Goal: Task Accomplishment & Management: Complete application form

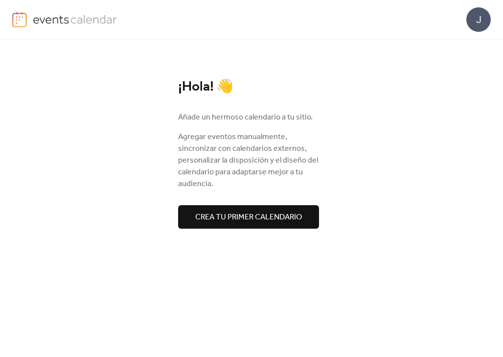
click at [193, 218] on button "Crea tu primer calendario" at bounding box center [248, 216] width 141 height 23
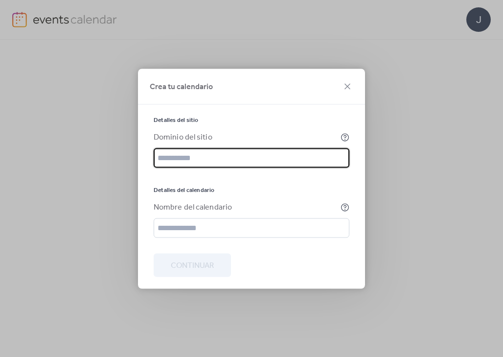
click at [188, 160] on input "text" at bounding box center [252, 158] width 196 height 20
paste input "**********"
type input "**********"
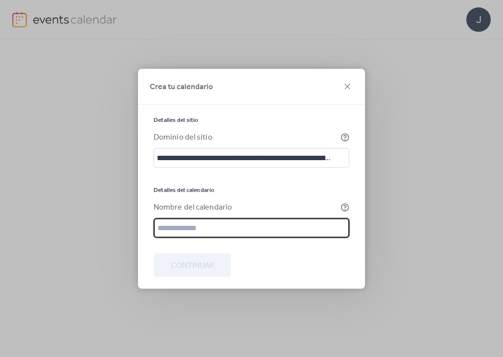
scroll to position [0, 0]
click at [207, 236] on input "text" at bounding box center [252, 228] width 196 height 20
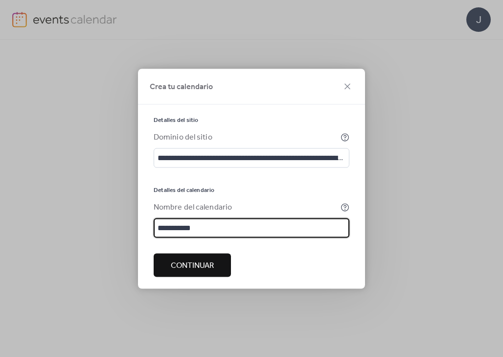
type input "**********"
click at [202, 271] on span "Continuar" at bounding box center [192, 265] width 43 height 12
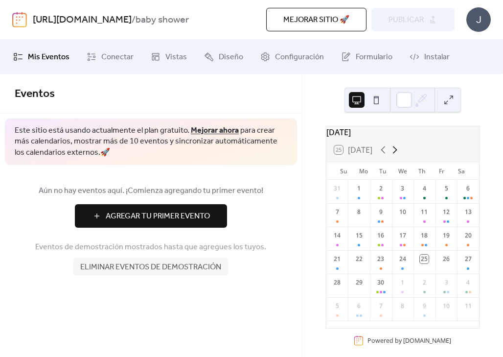
click at [399, 154] on icon at bounding box center [395, 150] width 12 height 12
click at [345, 220] on div "2" at bounding box center [338, 214] width 22 height 23
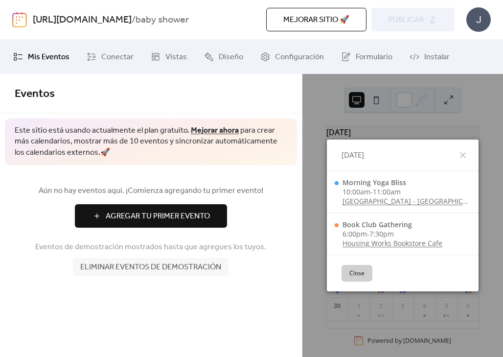
click at [368, 274] on button "Close" at bounding box center [357, 273] width 31 height 17
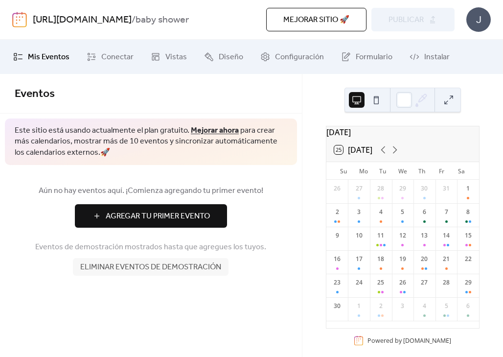
click at [338, 203] on div "26" at bounding box center [338, 191] width 22 height 23
click at [344, 217] on div "2" at bounding box center [338, 214] width 22 height 23
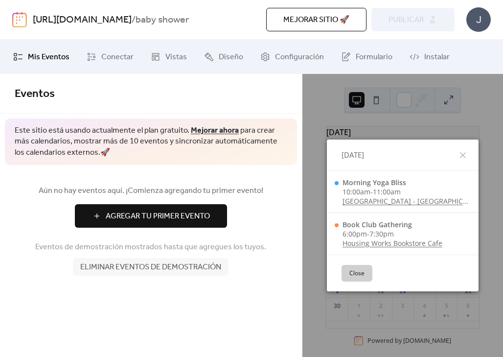
click at [162, 231] on div "Aún no hay eventos aquí. ¡Comienza agregando tu primer evento! Agregar Tu Prime…" at bounding box center [151, 230] width 302 height 130
click at [164, 220] on span "Agregar Tu Primer Evento" at bounding box center [158, 217] width 104 height 12
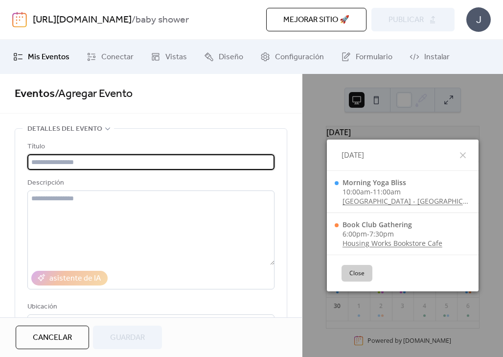
click at [69, 150] on div "Título" at bounding box center [149, 147] width 245 height 12
click at [70, 163] on input "text" at bounding box center [150, 162] width 247 height 16
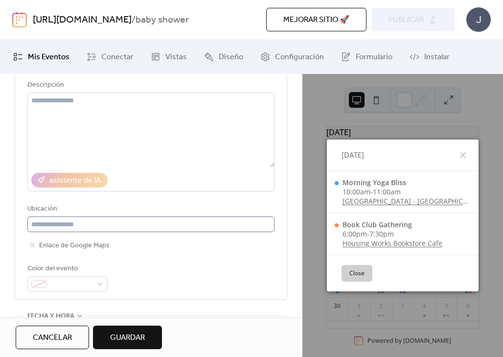
scroll to position [245, 0]
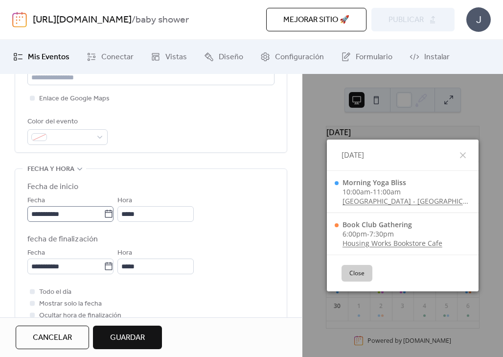
type input "**********"
click at [71, 213] on input "**********" at bounding box center [65, 214] width 76 height 16
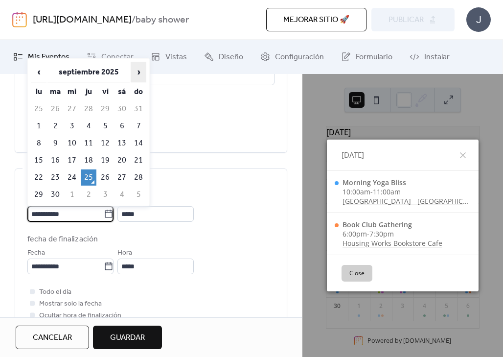
click at [144, 74] on span "›" at bounding box center [138, 72] width 15 height 20
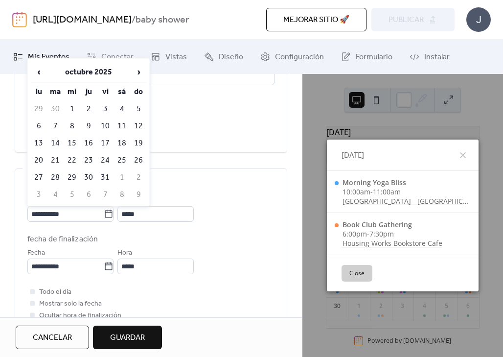
click at [147, 68] on div "‹ [DATE] › lu ma mi ju vi sá do 29 30 1 2 3 4 5 6 7 8 9 10 11 12 13 14 15 16 17…" at bounding box center [88, 132] width 122 height 148
click at [128, 73] on th "octubre 2025" at bounding box center [88, 72] width 82 height 21
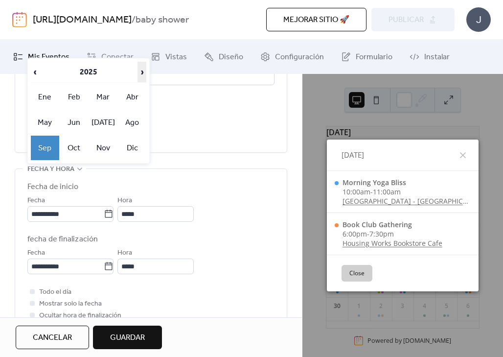
click at [139, 73] on span "›" at bounding box center [142, 72] width 8 height 20
click at [28, 70] on div "‹ 2026 › Ene Feb Mar Abr May Jun [DATE] Ago Sep Oct Nov Dic" at bounding box center [88, 110] width 122 height 105
click at [35, 71] on span "‹" at bounding box center [35, 72] width 8 height 20
click at [49, 145] on td "Sep" at bounding box center [45, 148] width 28 height 24
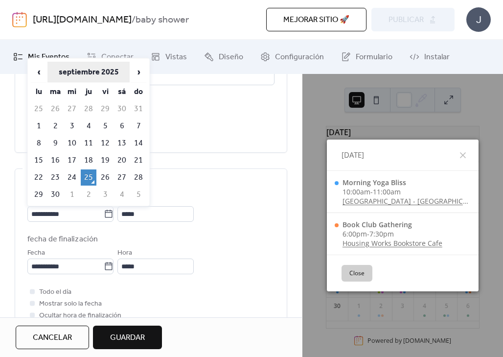
click at [80, 75] on th "septiembre 2025" at bounding box center [88, 72] width 82 height 21
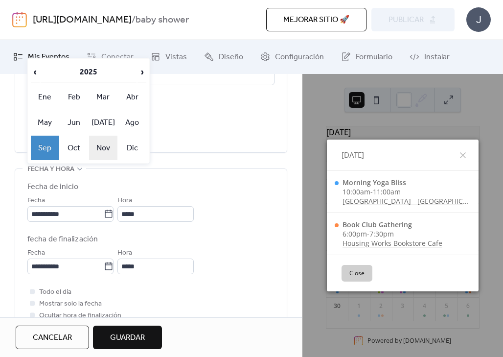
click at [98, 146] on td "Nov" at bounding box center [103, 148] width 28 height 24
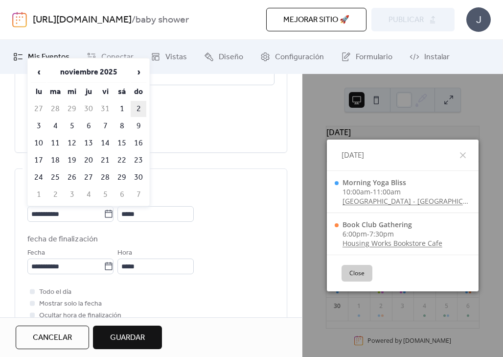
click at [141, 106] on td "2" at bounding box center [139, 109] width 16 height 16
type input "**********"
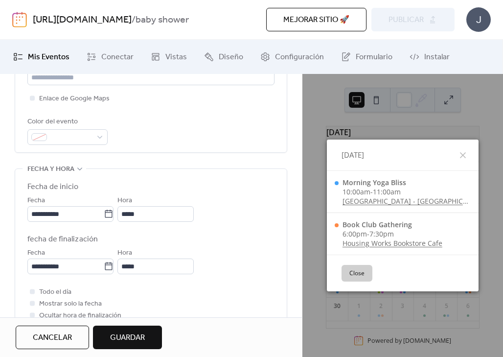
scroll to position [294, 0]
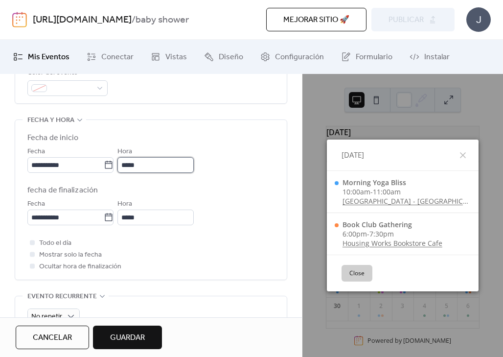
click at [134, 164] on input "*****" at bounding box center [155, 165] width 76 height 16
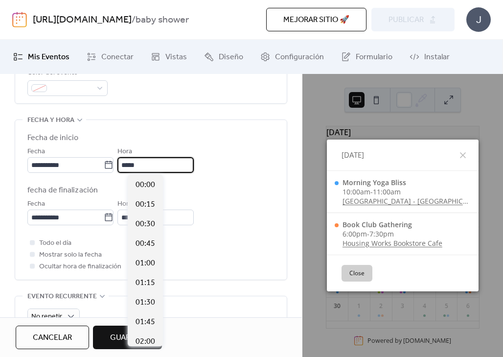
click at [134, 164] on input "*****" at bounding box center [155, 165] width 76 height 16
type input "*****"
click at [193, 190] on label "fecha de finalización" at bounding box center [150, 191] width 247 height 12
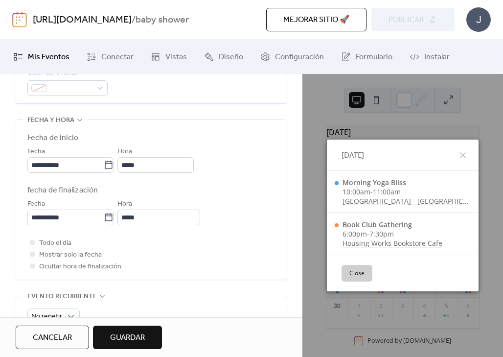
scroll to position [392, 0]
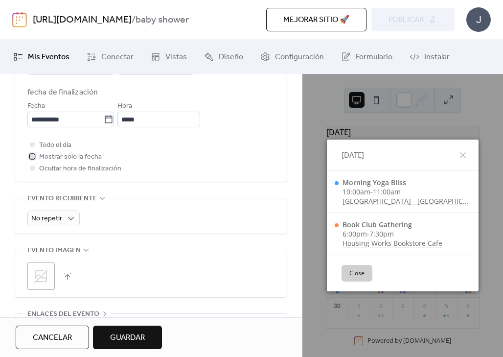
click at [63, 157] on span "Mostrar solo la fecha" at bounding box center [70, 157] width 63 height 12
click at [77, 171] on span "Ocultar hora de finalización" at bounding box center [80, 169] width 82 height 12
click at [73, 164] on span "Ocultar hora de finalización" at bounding box center [80, 169] width 82 height 12
click at [66, 165] on span "Ocultar hora de finalización" at bounding box center [80, 169] width 82 height 12
click at [36, 173] on label "Ocultar hora de finalización" at bounding box center [74, 169] width 94 height 12
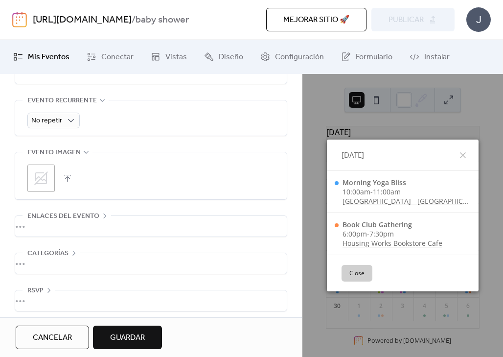
scroll to position [496, 0]
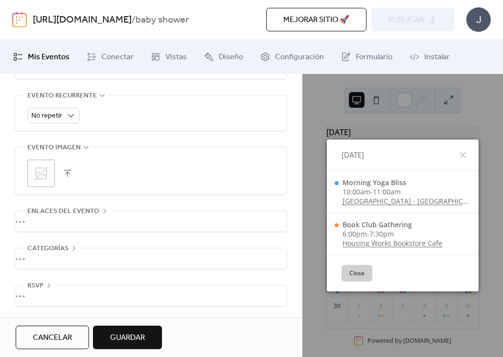
click at [141, 332] on span "Guardar" at bounding box center [127, 338] width 35 height 12
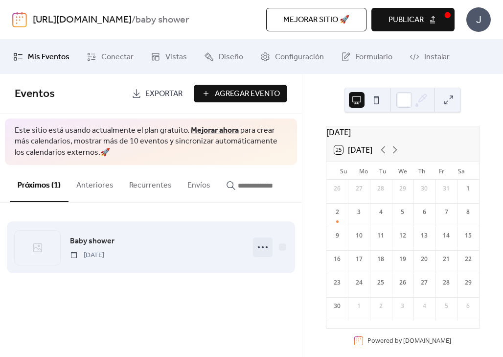
click at [258, 252] on icon at bounding box center [263, 247] width 16 height 16
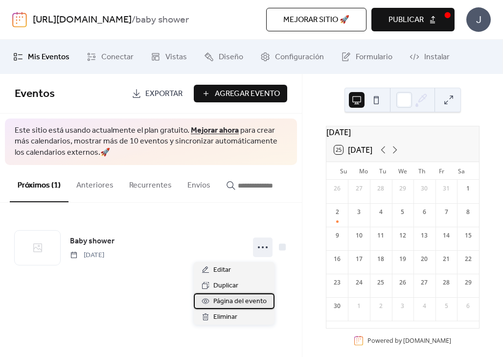
click at [240, 298] on span "Página del evento" at bounding box center [239, 302] width 53 height 12
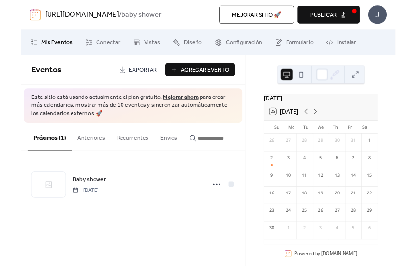
scroll to position [15, 0]
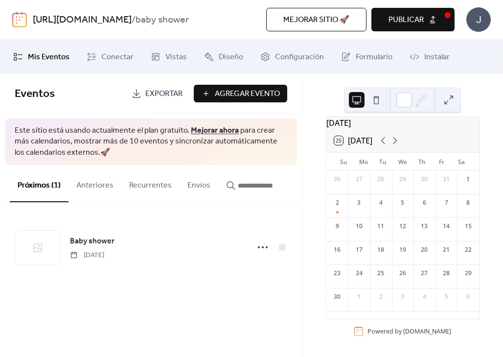
click at [161, 99] on span "Exportar" at bounding box center [163, 94] width 37 height 12
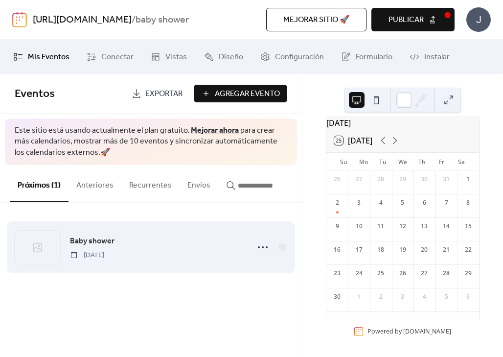
click at [117, 264] on div "Baby shower [DATE]" at bounding box center [151, 247] width 273 height 60
click at [104, 259] on span "[DATE]" at bounding box center [87, 255] width 34 height 10
click at [261, 248] on icon at bounding box center [263, 247] width 16 height 16
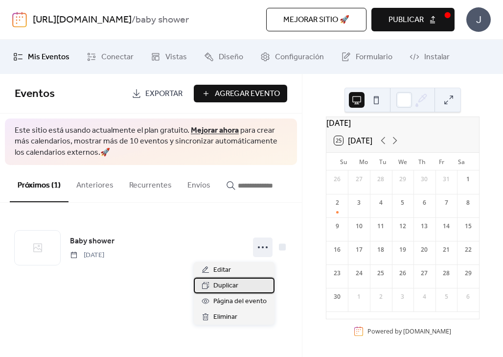
click at [252, 287] on div "Duplicar" at bounding box center [234, 286] width 81 height 16
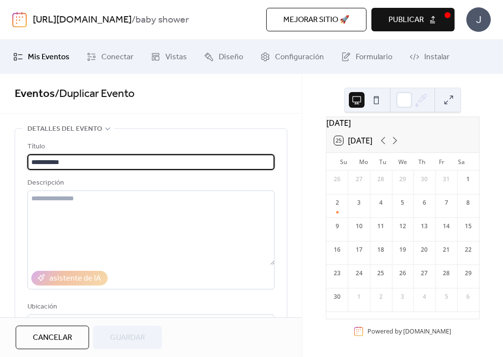
click at [30, 58] on span "Mis Eventos" at bounding box center [49, 57] width 42 height 12
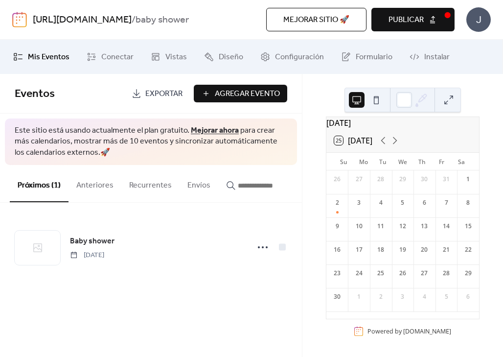
click at [63, 98] on span "Eventos" at bounding box center [70, 94] width 110 height 20
click at [54, 94] on span "Eventos" at bounding box center [35, 94] width 40 height 22
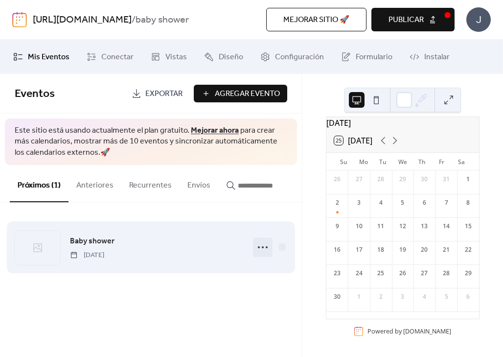
click at [264, 251] on icon at bounding box center [263, 247] width 16 height 16
